Goal: Obtain resource: Obtain resource

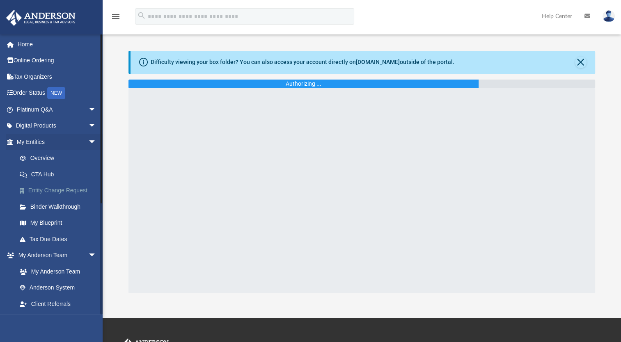
scroll to position [41, 0]
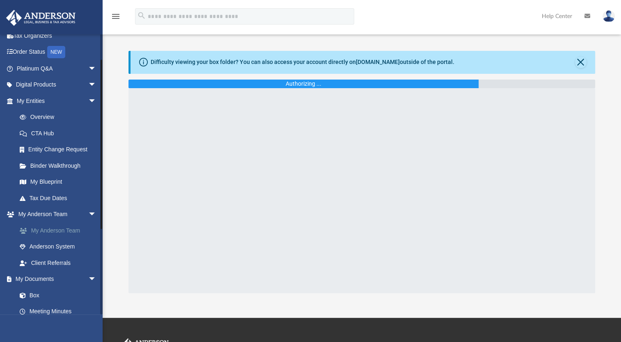
click at [56, 228] on link "My Anderson Team" at bounding box center [59, 231] width 97 height 16
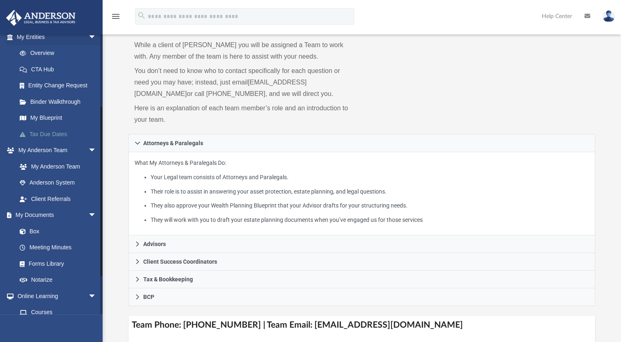
scroll to position [123, 0]
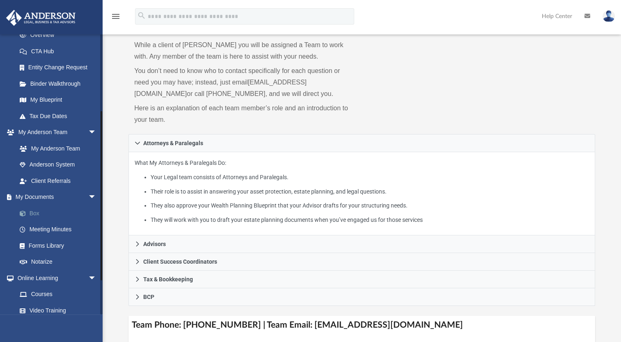
click at [31, 213] on link "Box" at bounding box center [59, 213] width 97 height 16
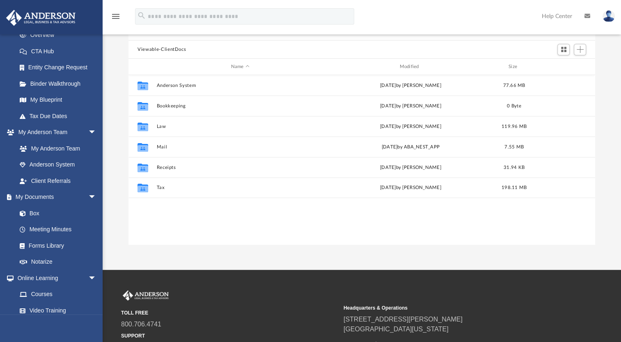
scroll to position [82, 0]
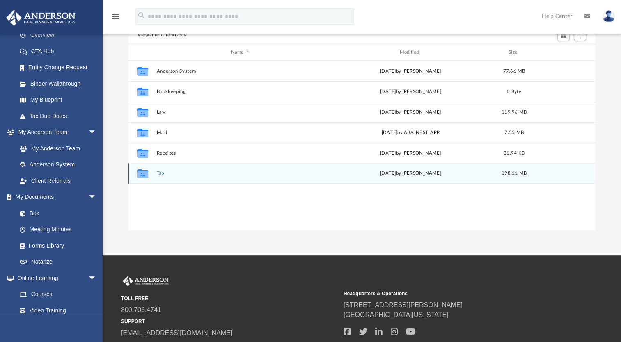
click at [373, 177] on div "[DATE] by [PERSON_NAME]" at bounding box center [410, 173] width 167 height 7
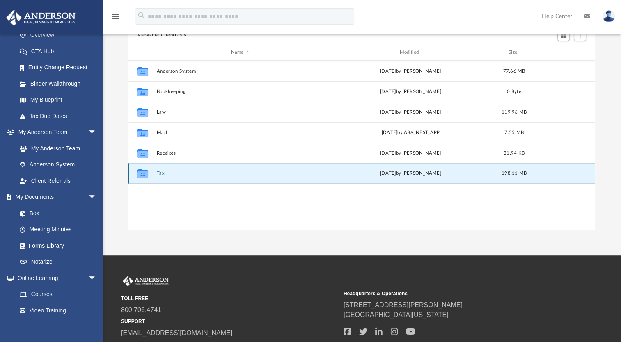
click at [373, 177] on div "[DATE] by [PERSON_NAME]" at bounding box center [410, 173] width 167 height 7
drag, startPoint x: 373, startPoint y: 177, endPoint x: 390, endPoint y: 172, distance: 17.9
click at [390, 172] on div "[DATE] by [PERSON_NAME]" at bounding box center [410, 173] width 167 height 7
click at [156, 173] on div "Collaborated Folder Tax [DATE] by [PERSON_NAME] 198.11 MB" at bounding box center [361, 173] width 467 height 21
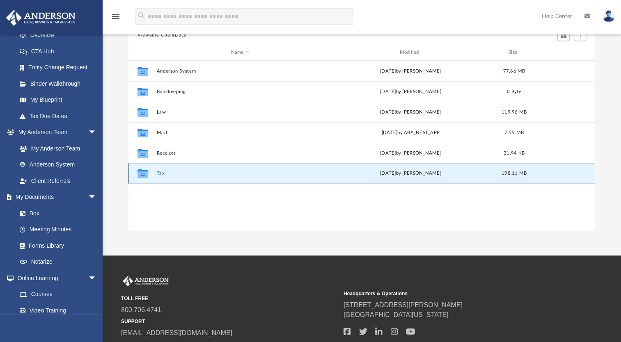
click at [159, 173] on button "Tax" at bounding box center [240, 173] width 167 height 5
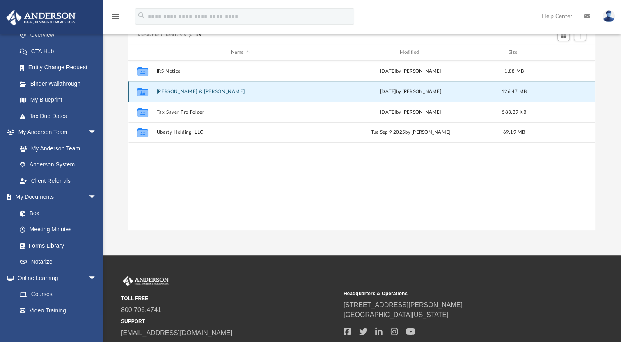
click at [181, 91] on button "[PERSON_NAME] & [PERSON_NAME]" at bounding box center [240, 91] width 167 height 5
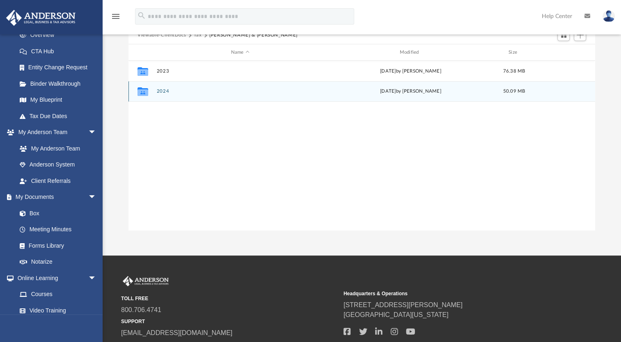
click at [166, 91] on button "2024" at bounding box center [240, 91] width 167 height 5
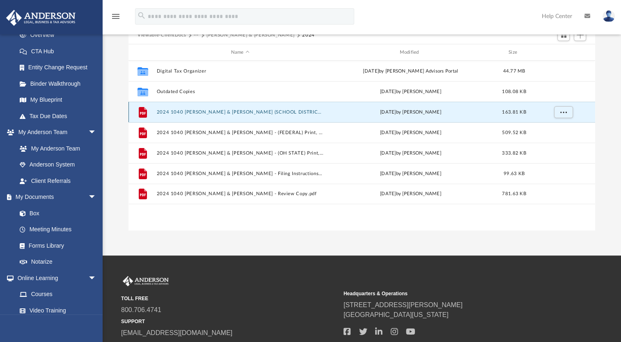
scroll to position [180, 460]
click at [199, 113] on button "2024 1040 [PERSON_NAME] & [PERSON_NAME] (SCHOOL DISTRICT INCOME TAX RETURN) Pri…" at bounding box center [240, 112] width 167 height 5
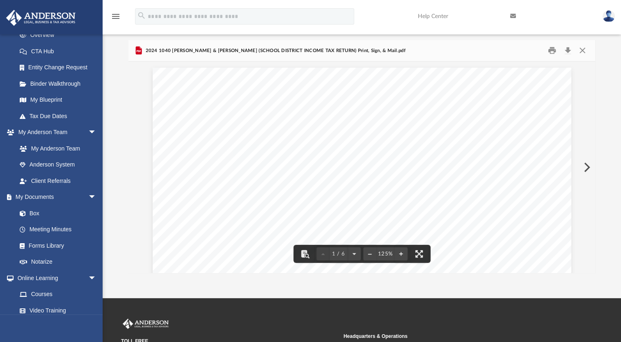
scroll to position [24, 0]
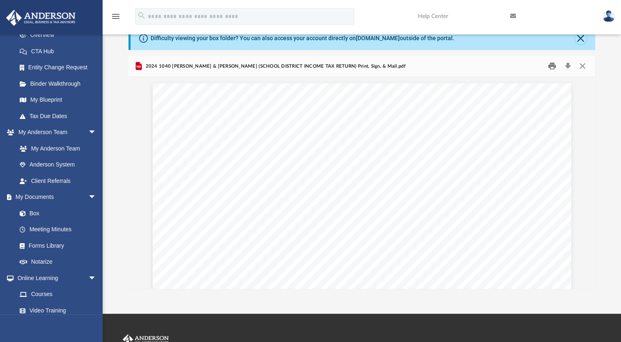
click at [551, 67] on button "Print" at bounding box center [552, 66] width 16 height 13
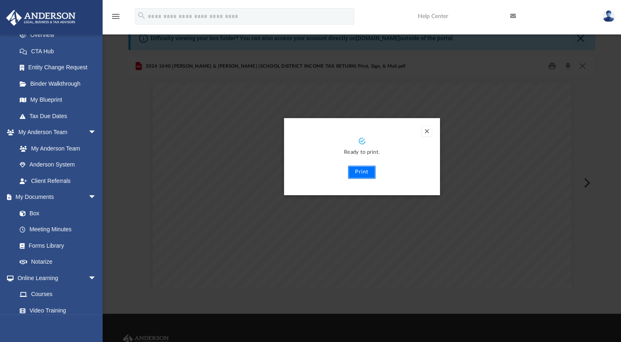
click at [364, 174] on button "Print" at bounding box center [362, 172] width 28 height 13
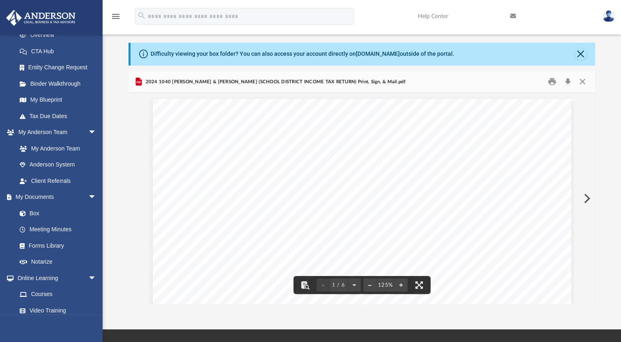
scroll to position [0, 0]
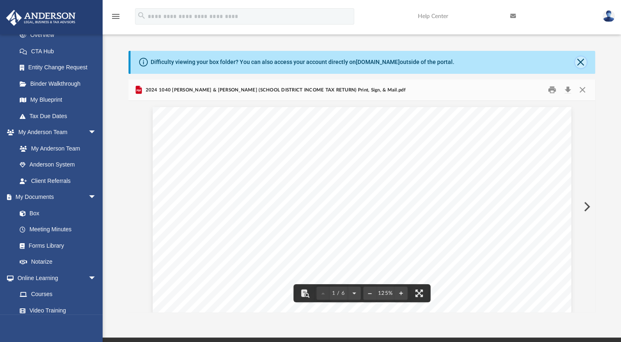
click at [583, 60] on button "Close" at bounding box center [580, 62] width 11 height 11
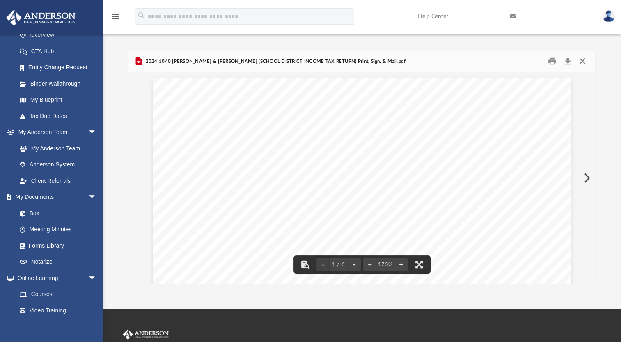
click at [582, 64] on button "Close" at bounding box center [582, 61] width 15 height 13
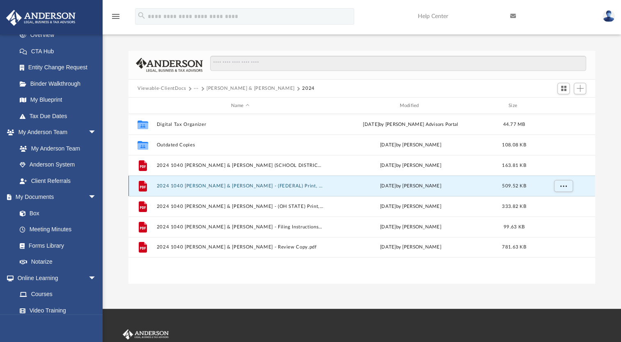
click at [287, 184] on button "2024 1040 [PERSON_NAME] & [PERSON_NAME] - (FEDERAL) Print, Sign, & Mail.pdf" at bounding box center [240, 186] width 167 height 5
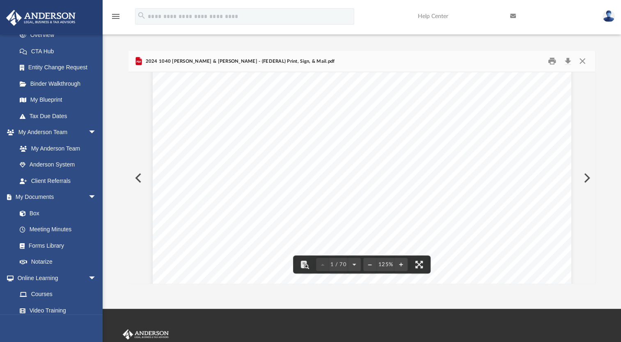
scroll to position [164, 0]
click at [553, 62] on button "Print" at bounding box center [552, 61] width 16 height 13
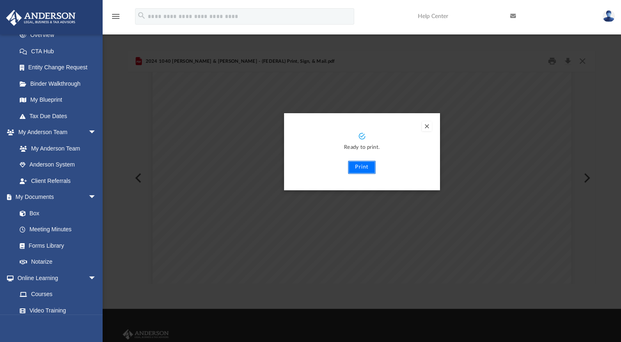
click at [365, 167] on button "Print" at bounding box center [362, 167] width 28 height 13
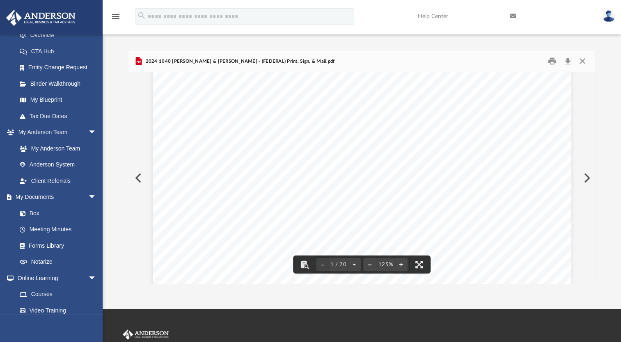
scroll to position [123, 0]
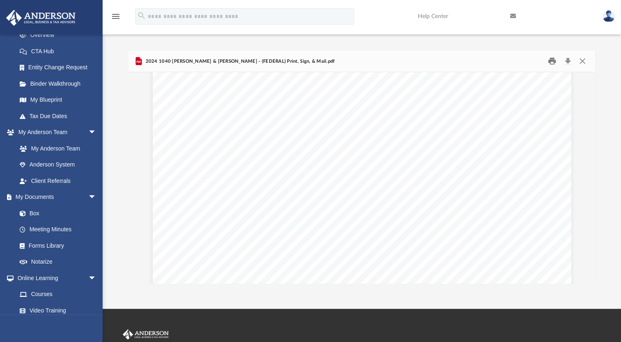
click at [555, 62] on button "Print" at bounding box center [552, 61] width 16 height 13
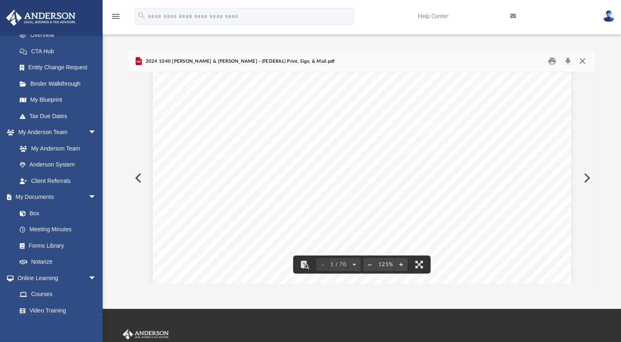
click at [578, 62] on button "Close" at bounding box center [582, 61] width 15 height 13
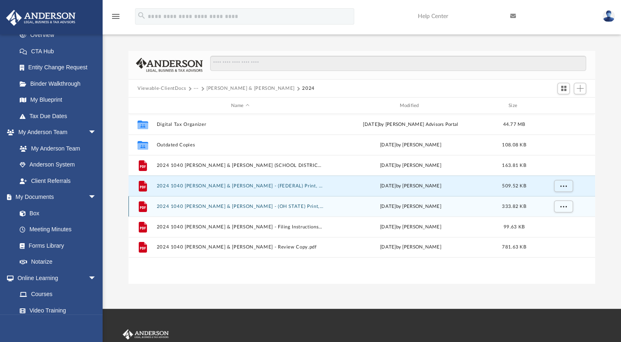
click at [218, 209] on div "File 2024 1040 [PERSON_NAME] & [PERSON_NAME] - (OH STATE) Print, Sign, & Mail.p…" at bounding box center [361, 206] width 467 height 21
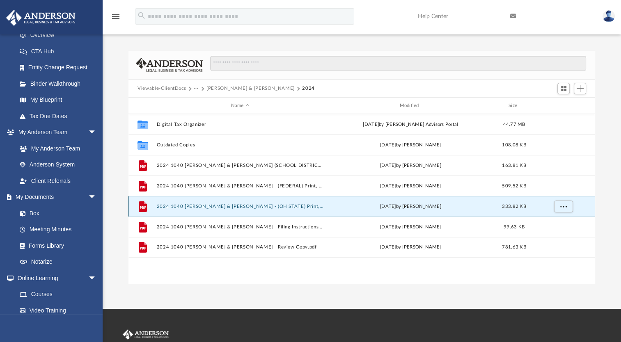
click at [218, 209] on div "File 2024 1040 [PERSON_NAME] & [PERSON_NAME] - (OH STATE) Print, Sign, & Mail.p…" at bounding box center [361, 206] width 467 height 21
click at [209, 208] on button "2024 1040 [PERSON_NAME] & [PERSON_NAME] - (OH STATE) Print, Sign, & Mail.pdf" at bounding box center [240, 206] width 167 height 5
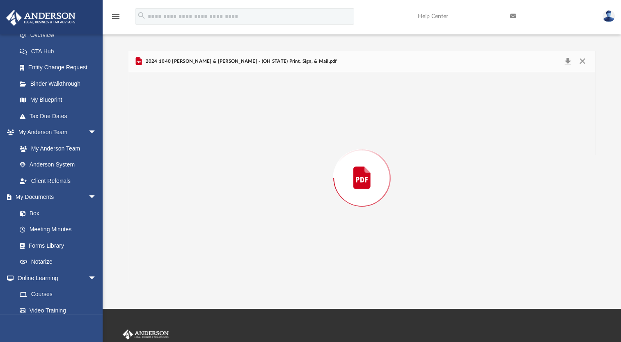
click at [209, 208] on div "Preview" at bounding box center [361, 178] width 467 height 212
click at [548, 65] on button "Print" at bounding box center [552, 61] width 16 height 13
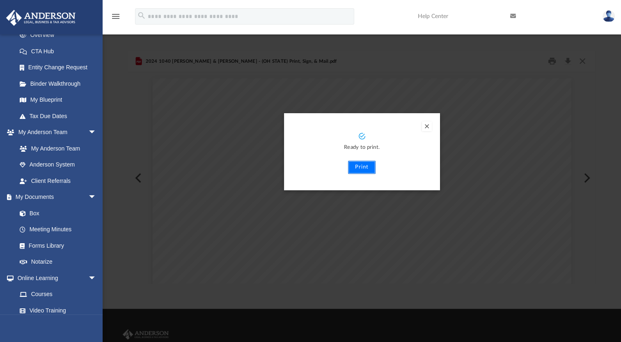
click at [361, 167] on button "Print" at bounding box center [362, 167] width 28 height 13
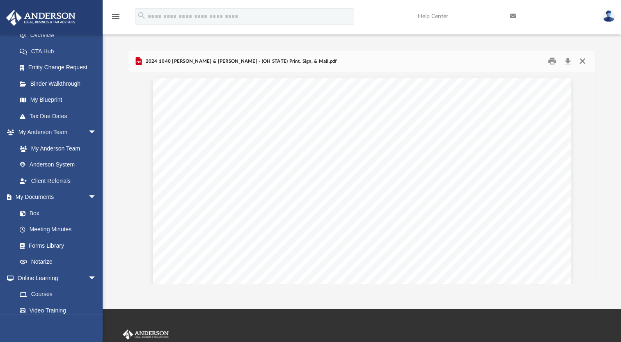
click at [583, 65] on button "Close" at bounding box center [582, 61] width 15 height 13
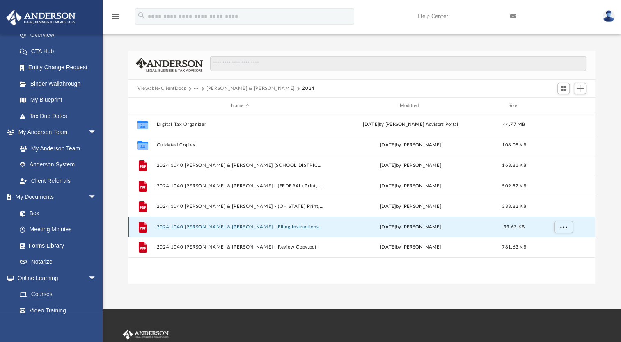
click at [282, 226] on button "2024 1040 [PERSON_NAME] & [PERSON_NAME] - Filing Instructions.pdf" at bounding box center [240, 227] width 167 height 5
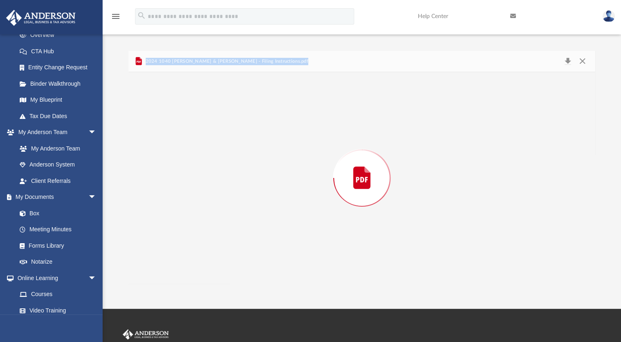
click at [282, 226] on div "Preview" at bounding box center [361, 178] width 467 height 212
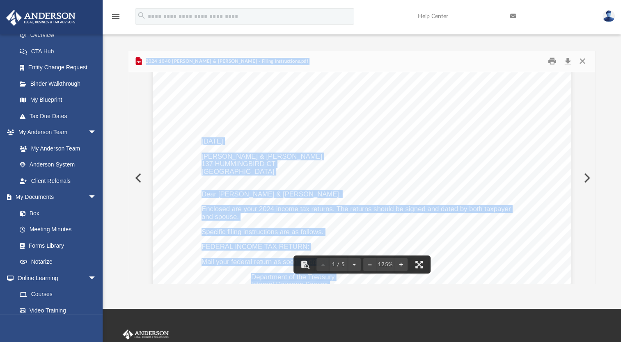
scroll to position [41, 0]
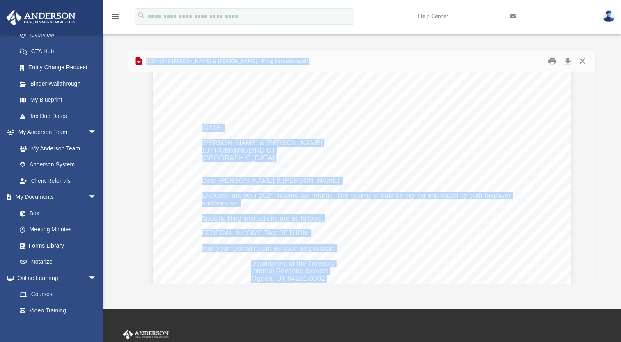
click at [424, 110] on div "[DATE] [PERSON_NAME] & [PERSON_NAME] [STREET_ADDRESS] Dear [PERSON_NAME] & [PER…" at bounding box center [362, 308] width 419 height 542
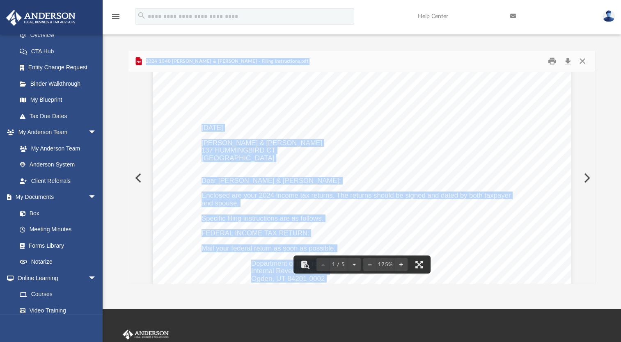
click at [468, 255] on div "[DATE] [PERSON_NAME] & [PERSON_NAME] [STREET_ADDRESS] Dear [PERSON_NAME] & [PER…" at bounding box center [362, 308] width 419 height 542
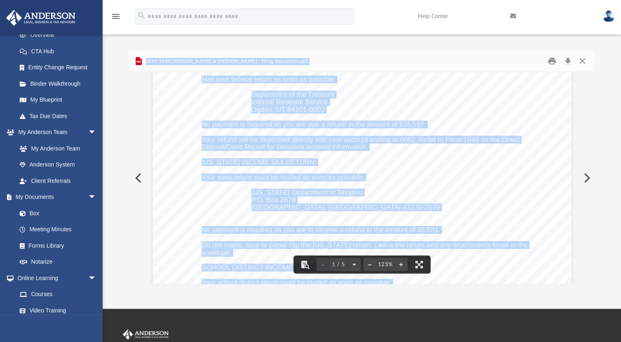
scroll to position [246, 0]
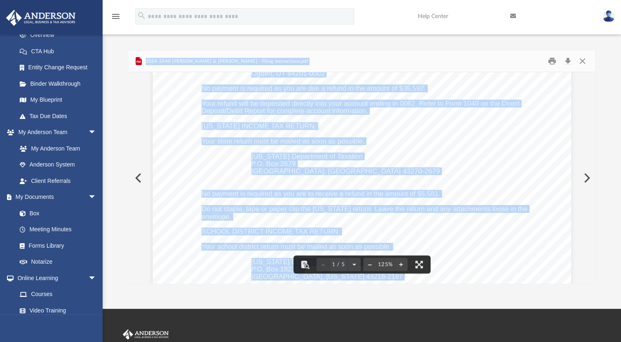
click at [273, 63] on span "2024 1040 [PERSON_NAME] & [PERSON_NAME] - Filing Instructions.pdf" at bounding box center [226, 61] width 164 height 7
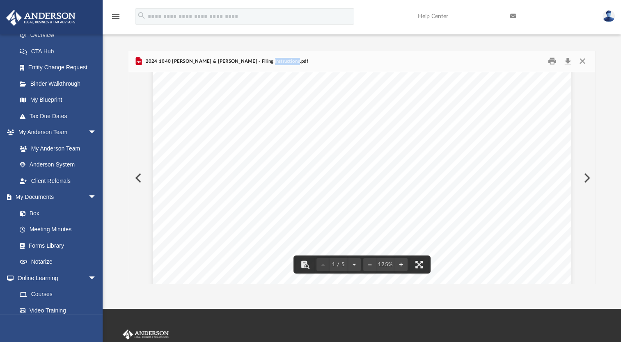
click at [273, 63] on span "2024 1040 [PERSON_NAME] & [PERSON_NAME] - Filing Instructions.pdf" at bounding box center [226, 61] width 164 height 7
click at [552, 62] on button "Print" at bounding box center [552, 61] width 16 height 13
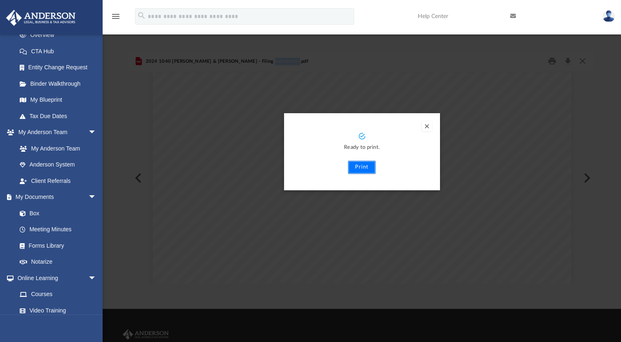
click at [359, 167] on button "Print" at bounding box center [362, 167] width 28 height 13
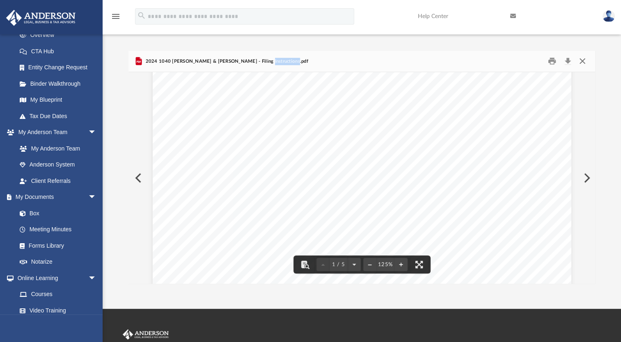
click at [585, 60] on button "Close" at bounding box center [582, 61] width 15 height 13
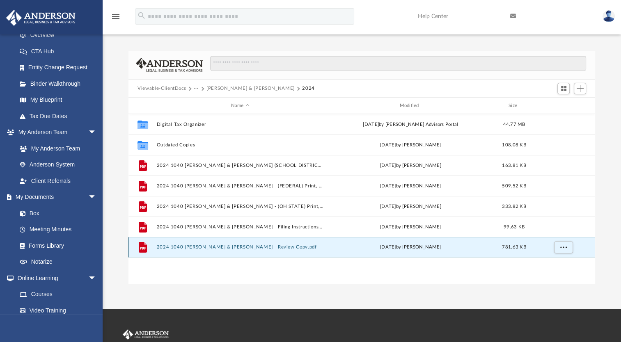
click at [248, 246] on button "2024 1040 [PERSON_NAME] & [PERSON_NAME] - Review Copy.pdf" at bounding box center [240, 247] width 167 height 5
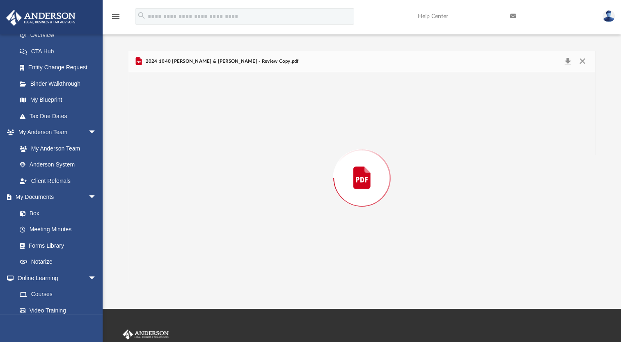
click at [248, 246] on div "Preview" at bounding box center [361, 178] width 467 height 212
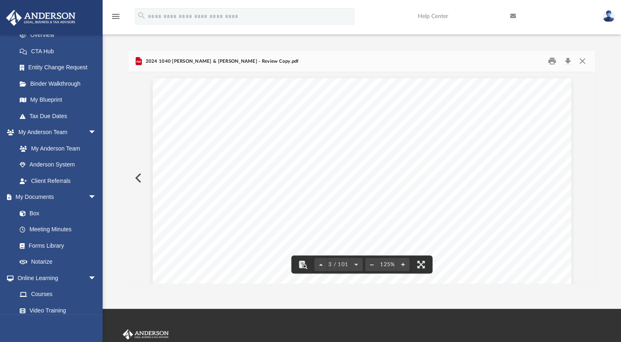
scroll to position [1150, 0]
click at [580, 62] on button "Close" at bounding box center [582, 61] width 15 height 13
